Goal: Transaction & Acquisition: Purchase product/service

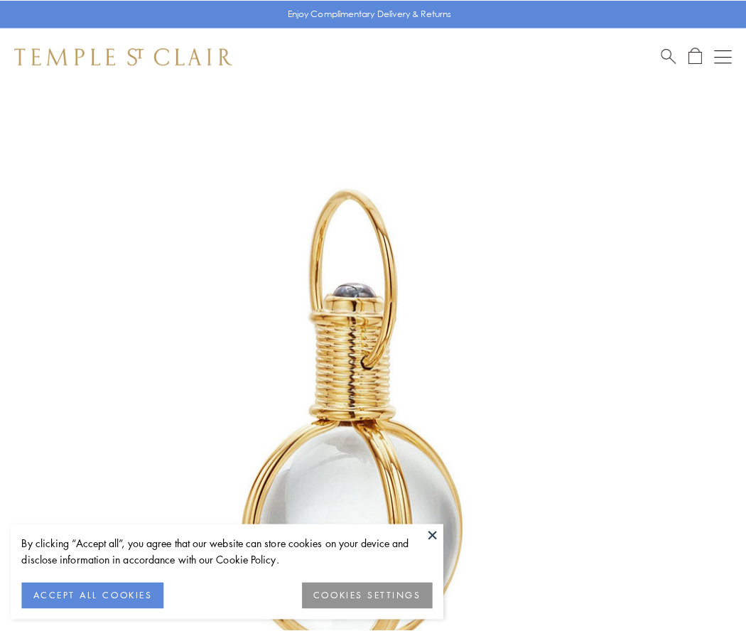
scroll to position [371, 0]
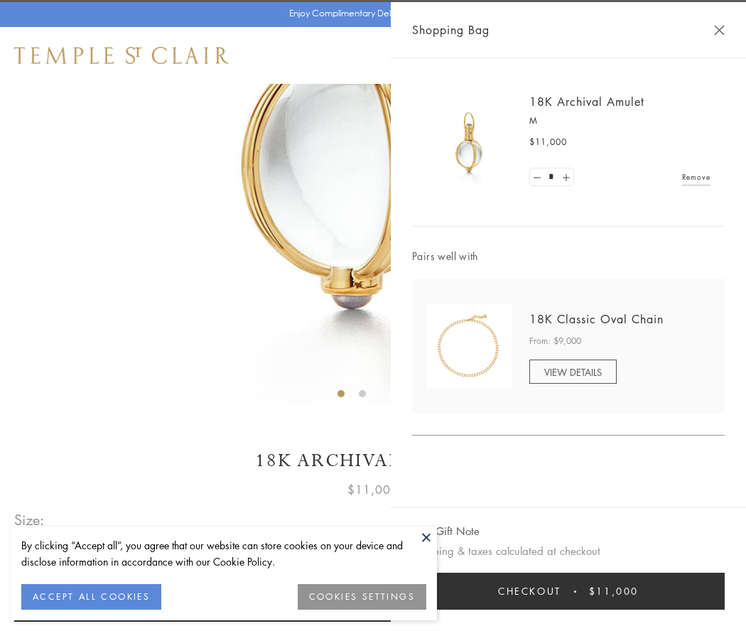
click at [569, 591] on button "Checkout $11,000" at bounding box center [568, 591] width 313 height 37
